Goal: Book appointment/travel/reservation

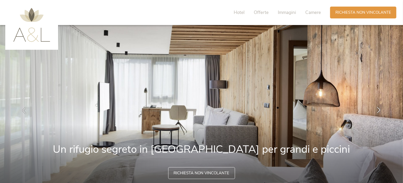
click at [379, 108] on icon at bounding box center [378, 110] width 6 height 6
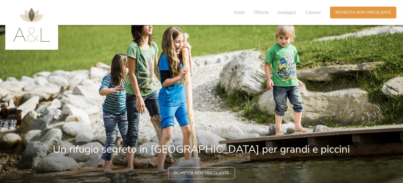
click at [379, 108] on icon at bounding box center [378, 110] width 6 height 6
click at [378, 111] on icon at bounding box center [378, 110] width 6 height 6
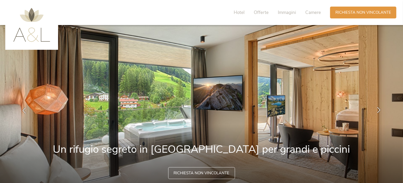
click at [379, 111] on icon at bounding box center [378, 110] width 6 height 6
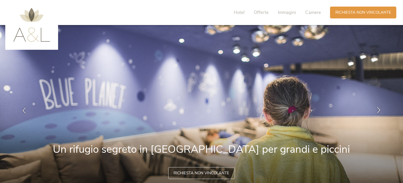
click at [379, 111] on icon at bounding box center [378, 110] width 6 height 6
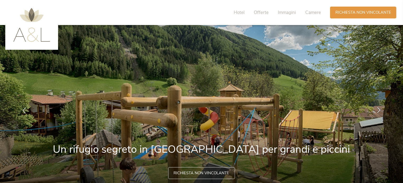
click at [379, 112] on icon at bounding box center [378, 110] width 6 height 6
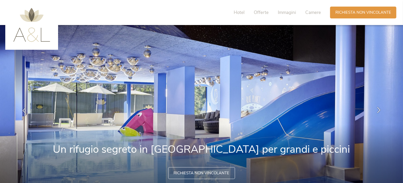
click at [377, 107] on icon at bounding box center [378, 110] width 6 height 6
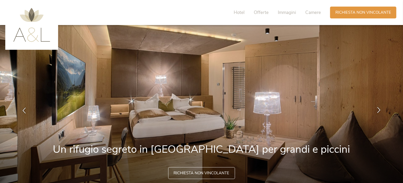
click at [377, 107] on icon at bounding box center [378, 110] width 6 height 6
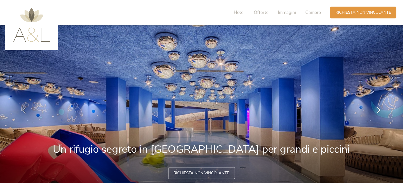
click at [377, 107] on icon at bounding box center [378, 110] width 6 height 6
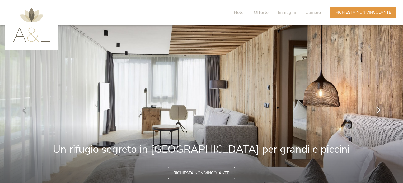
click at [377, 107] on icon at bounding box center [378, 110] width 6 height 6
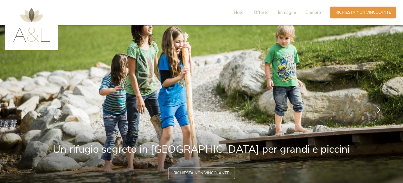
click at [377, 107] on icon at bounding box center [378, 110] width 6 height 6
click at [377, 110] on icon at bounding box center [378, 110] width 6 height 6
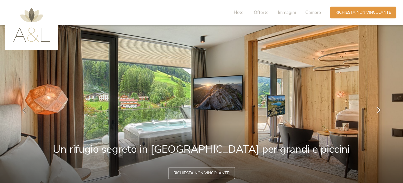
click at [378, 111] on icon at bounding box center [378, 110] width 6 height 6
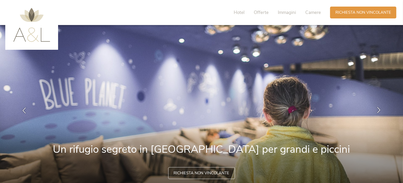
click at [378, 111] on icon at bounding box center [378, 110] width 6 height 6
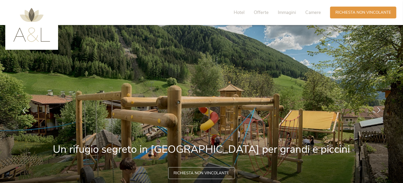
click at [378, 111] on icon at bounding box center [378, 110] width 6 height 6
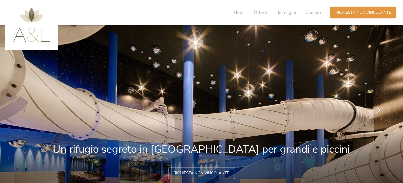
click at [378, 112] on icon at bounding box center [378, 110] width 6 height 6
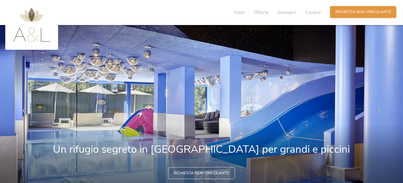
click at [366, 8] on div "Richiesta Richiesta non vincolante" at bounding box center [363, 12] width 66 height 12
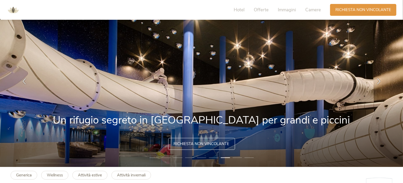
scroll to position [79, 0]
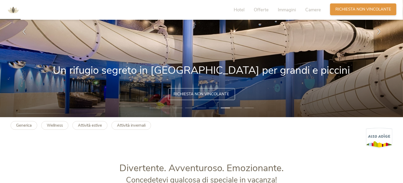
click at [361, 9] on span "Richiesta non vincolante" at bounding box center [363, 10] width 56 height 6
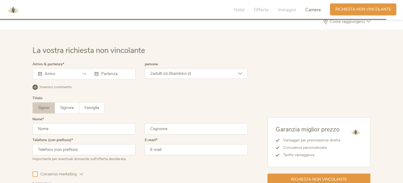
scroll to position [1522, 0]
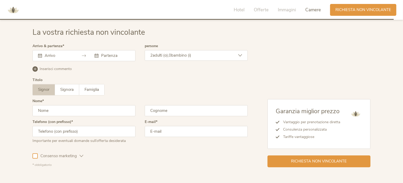
click at [47, 55] on input "text" at bounding box center [58, 55] width 30 height 5
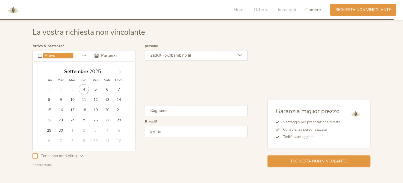
click at [119, 72] on icon at bounding box center [120, 72] width 4 height 4
click at [118, 72] on icon at bounding box center [120, 72] width 4 height 4
type input "20.12.2025"
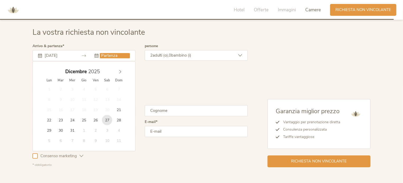
type input "27.12.2025"
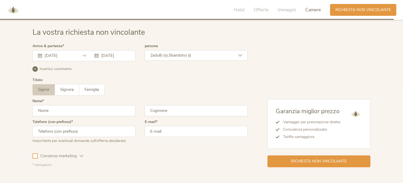
click at [53, 110] on input "text" at bounding box center [83, 110] width 103 height 11
type input "Stefano"
click at [157, 113] on input "text" at bounding box center [196, 110] width 103 height 11
type input "Mariani"
click at [102, 134] on input "text" at bounding box center [83, 131] width 103 height 11
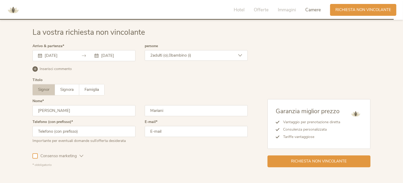
type input "3356887644"
click at [174, 135] on input "email" at bounding box center [196, 131] width 103 height 11
type input "s.mariani2008@libero.it"
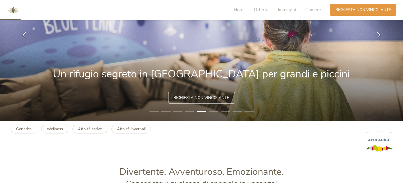
scroll to position [0, 0]
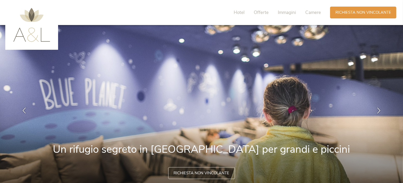
click at [311, 16] on div "Hotel Offerte Immagini Camere" at bounding box center [278, 13] width 103 height 12
click at [312, 14] on span "Camere" at bounding box center [313, 12] width 16 height 6
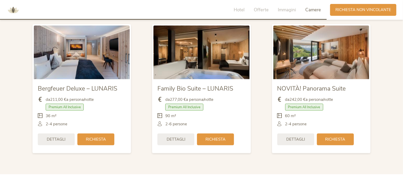
scroll to position [1263, 0]
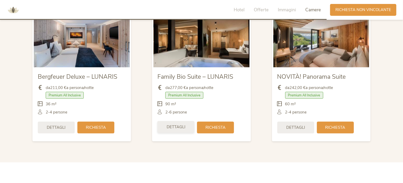
click at [184, 129] on span "Dettagli" at bounding box center [175, 128] width 19 height 6
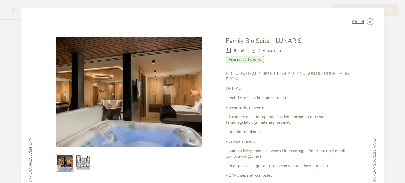
click at [194, 90] on icon at bounding box center [193, 93] width 6 height 6
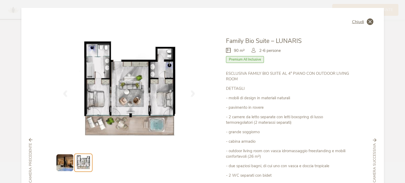
click at [360, 25] on div "Chiudi" at bounding box center [362, 21] width 21 height 7
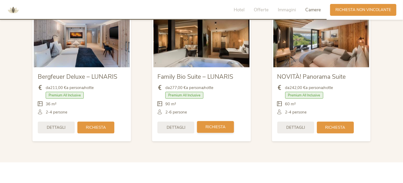
click at [225, 127] on span "Richiesta" at bounding box center [215, 128] width 20 height 6
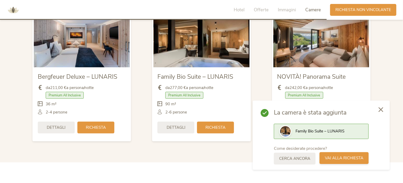
click at [363, 161] on span "Vai alla richiesta" at bounding box center [344, 159] width 39 height 6
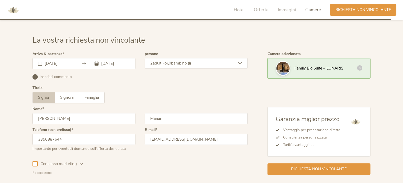
scroll to position [1505, 0]
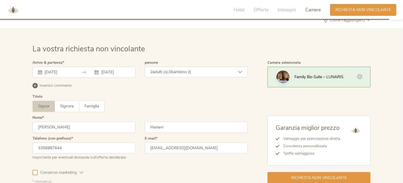
click at [187, 72] on span "bambino (i)" at bounding box center [181, 72] width 20 height 5
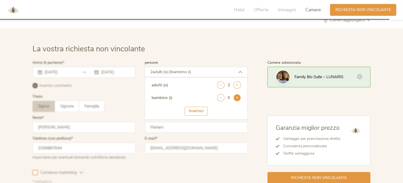
click at [237, 97] on icon at bounding box center [236, 97] width 7 height 7
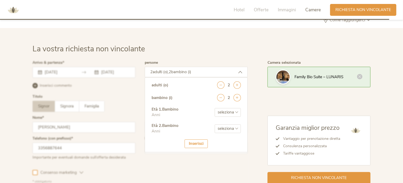
click at [225, 110] on select "seleziona 0 1 2 3 4 5 6 7 8 9 10 11 12 13 14 15 16 17" at bounding box center [228, 112] width 26 height 9
select select "4"
click at [215, 108] on select "seleziona 0 1 2 3 4 5 6 7 8 9 10 11 12 13 14 15 16 17" at bounding box center [228, 112] width 26 height 9
click at [234, 128] on select "seleziona 0 1 2 3 4 5 6 7 8 9 10 11 12 13 14 15 16 17" at bounding box center [228, 129] width 26 height 9
select select "7"
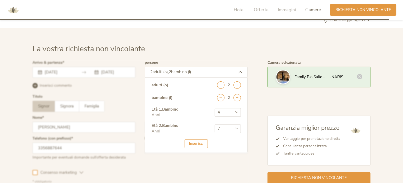
click at [215, 125] on select "seleziona 0 1 2 3 4 5 6 7 8 9 10 11 12 13 14 15 16 17" at bounding box center [228, 129] width 26 height 9
click at [201, 143] on div "Inserisci" at bounding box center [195, 144] width 23 height 9
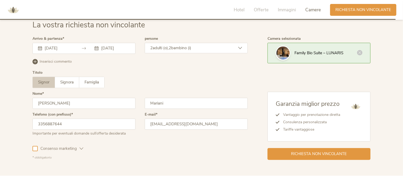
scroll to position [1558, 0]
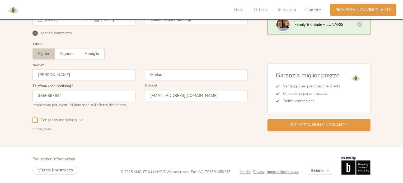
click at [306, 126] on span "Richiesta non vincolante" at bounding box center [319, 125] width 56 height 6
